Goal: Check status: Check status

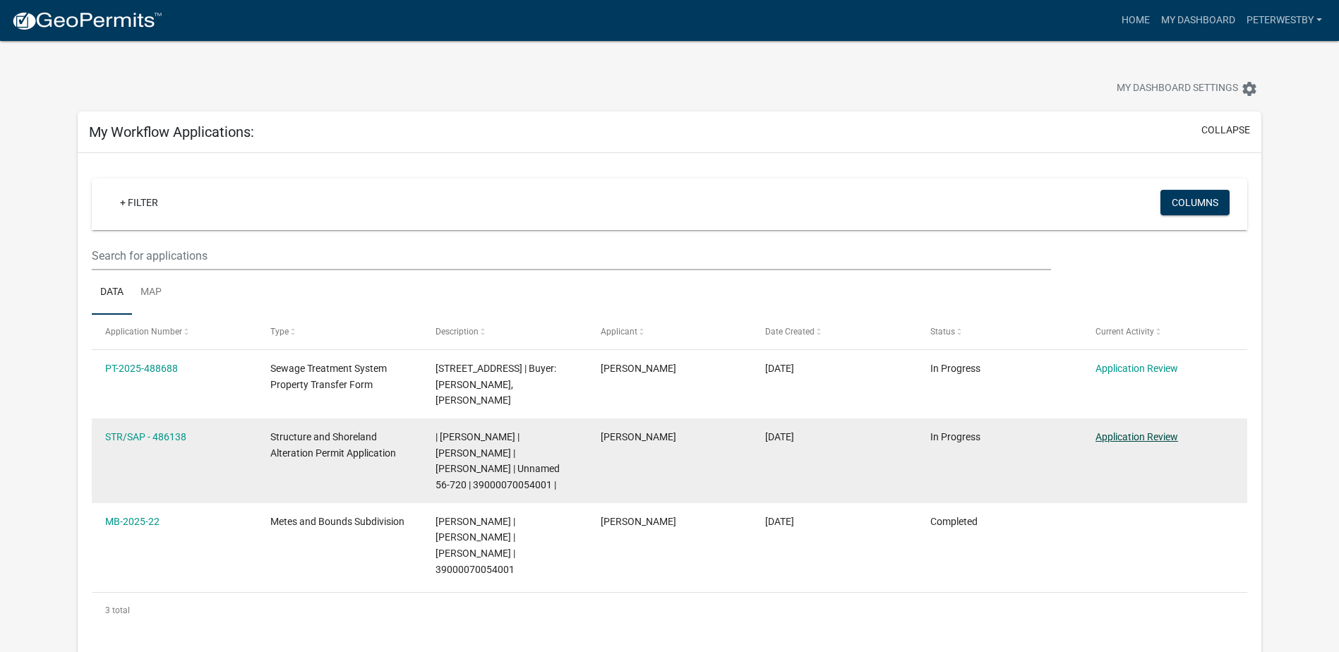
click at [1155, 431] on link "Application Review" at bounding box center [1136, 436] width 83 height 11
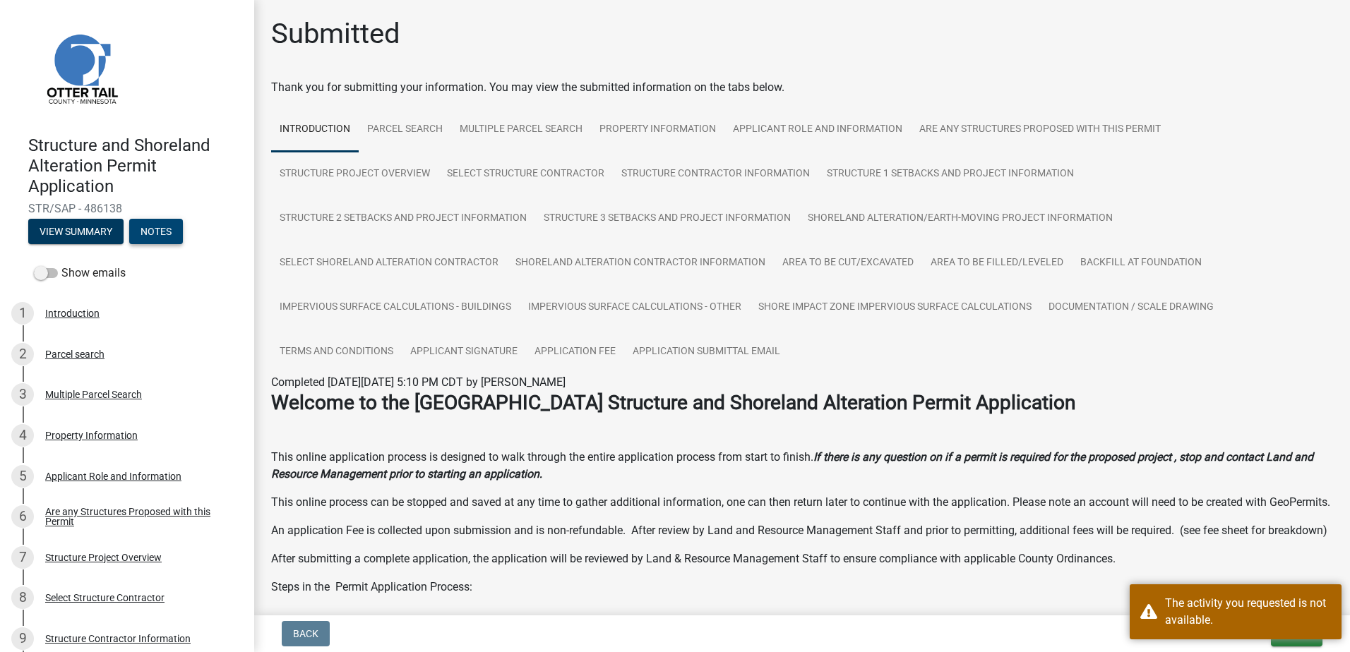
click at [152, 235] on button "Notes" at bounding box center [156, 231] width 54 height 25
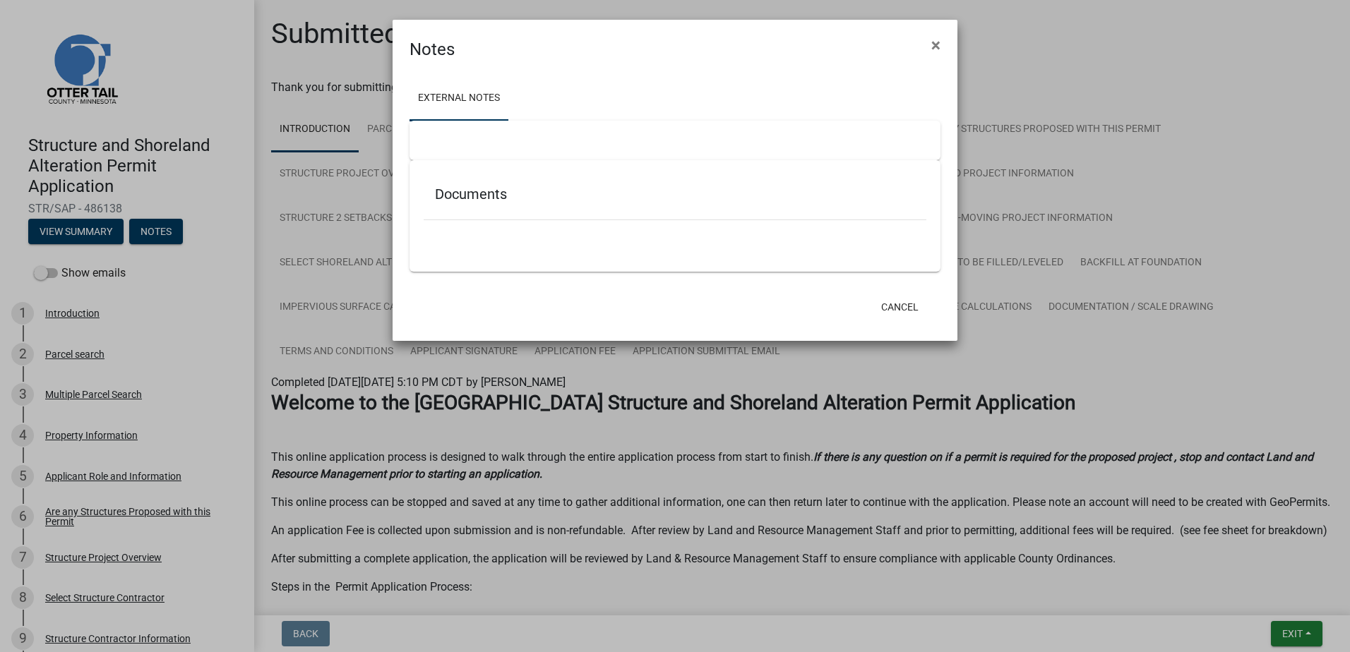
click at [464, 205] on div "Documents" at bounding box center [674, 197] width 503 height 46
click at [908, 301] on button "Cancel" at bounding box center [900, 306] width 60 height 25
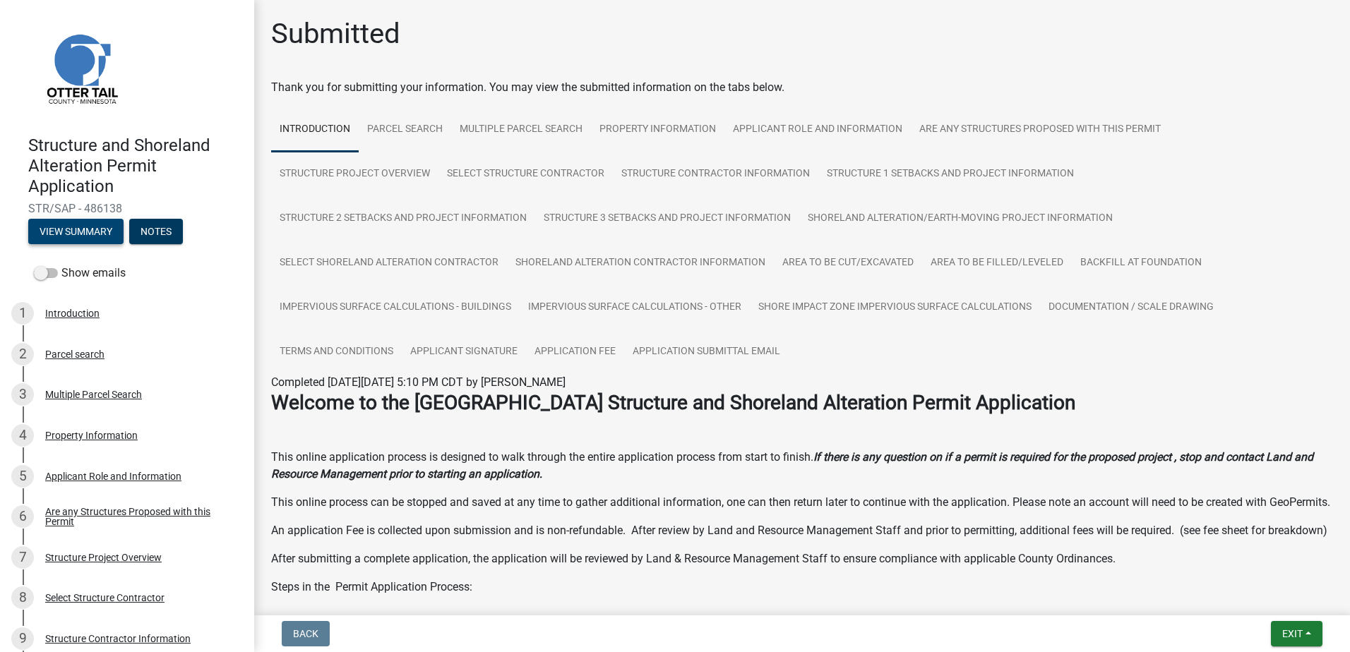
click at [108, 234] on button "View Summary" at bounding box center [75, 231] width 95 height 25
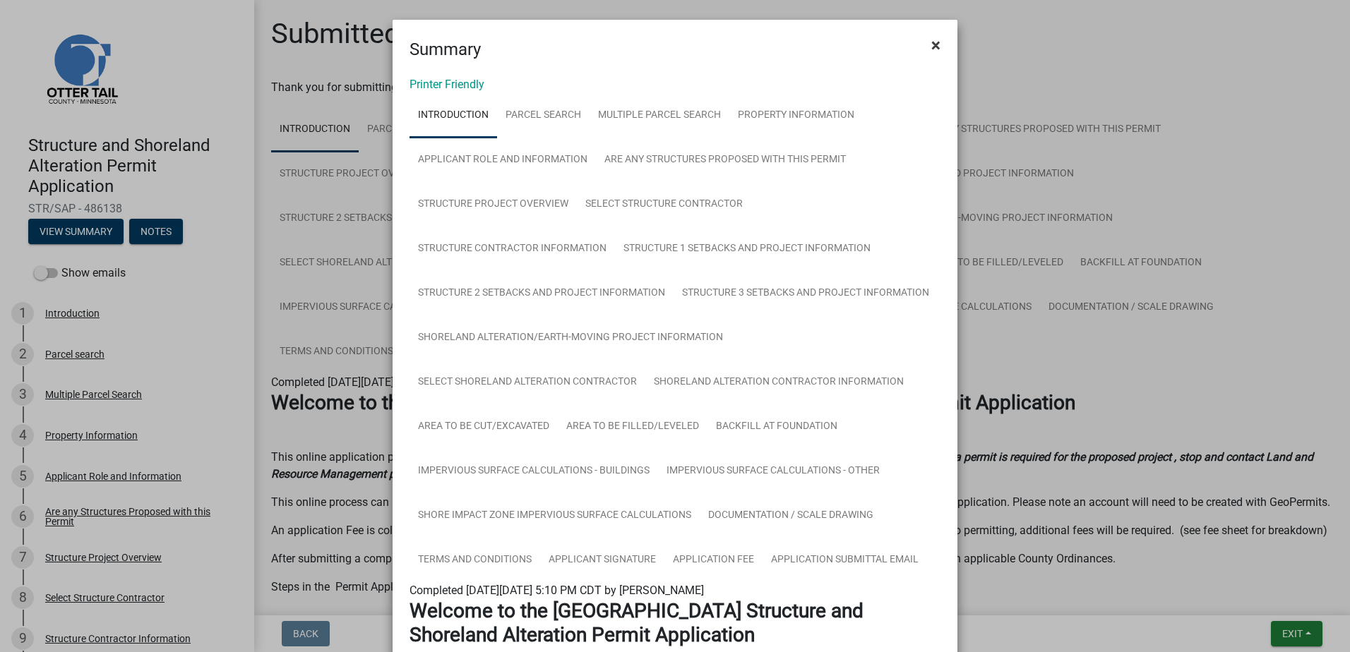
click at [937, 44] on button "×" at bounding box center [936, 45] width 32 height 40
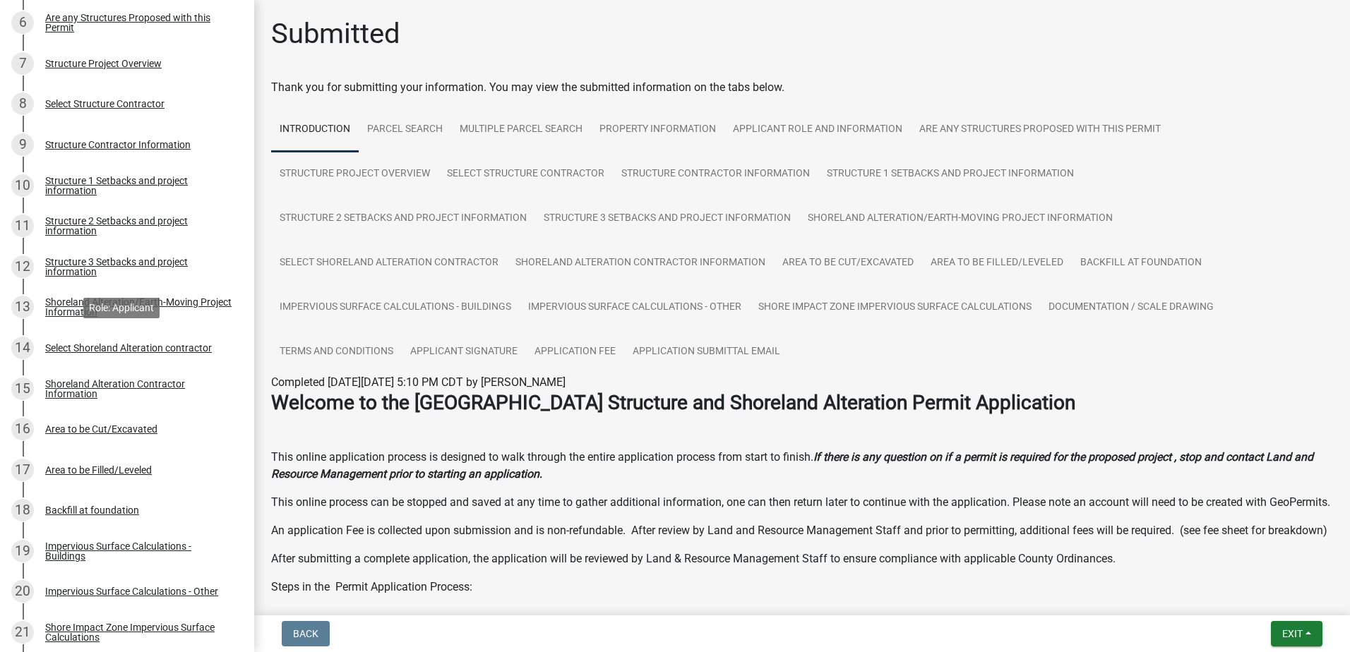
scroll to position [829, 0]
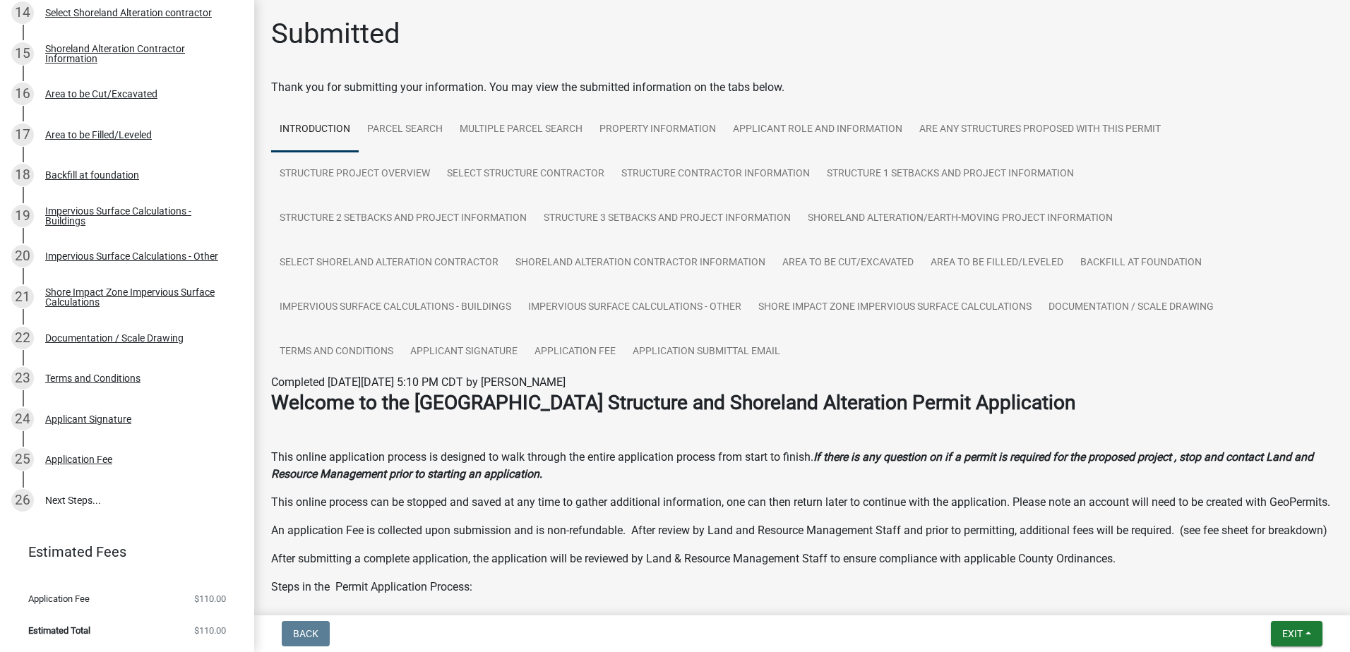
click at [86, 628] on span "Estimated Total" at bounding box center [59, 630] width 62 height 9
